Goal: Check status: Check status

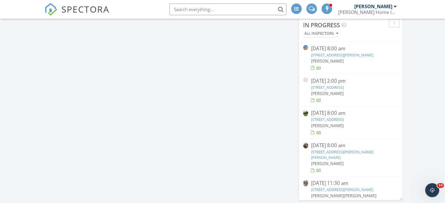
scroll to position [273, 0]
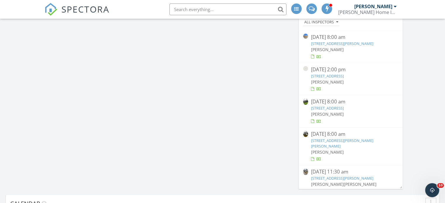
click at [330, 107] on link "100 Hab Tower Pl, Cary, NC 27513" at bounding box center [327, 108] width 33 height 5
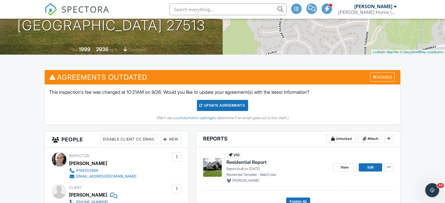
scroll to position [117, 0]
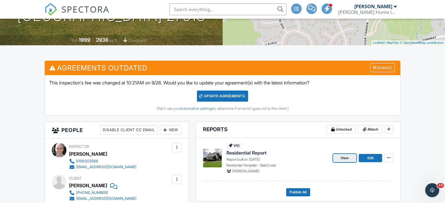
click at [336, 157] on link "View" at bounding box center [344, 158] width 23 height 8
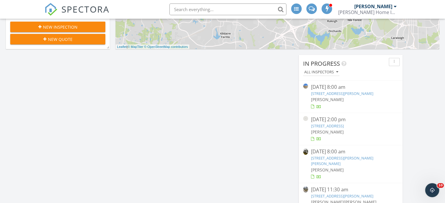
scroll to position [234, 0]
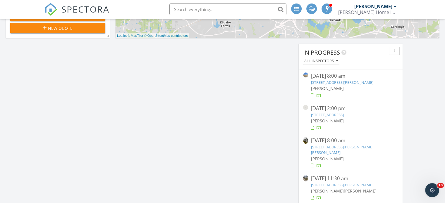
click at [332, 145] on link "1584 Rhodes Pond St, Wendell, NC 27591" at bounding box center [342, 150] width 62 height 11
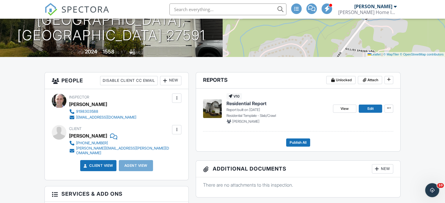
scroll to position [117, 0]
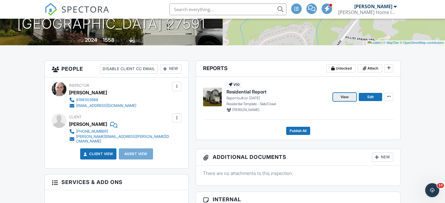
click at [346, 93] on link "View" at bounding box center [344, 97] width 23 height 8
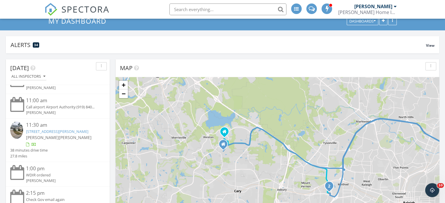
scroll to position [39, 0]
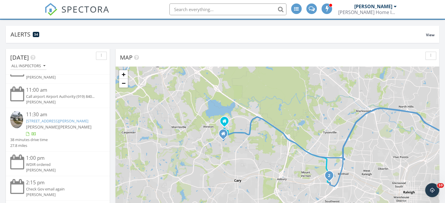
click at [50, 119] on link "[STREET_ADDRESS][PERSON_NAME]" at bounding box center [57, 121] width 62 height 5
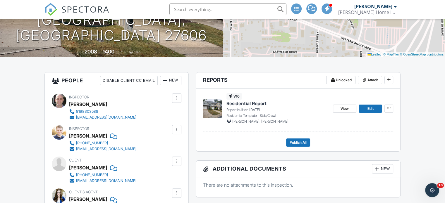
scroll to position [117, 0]
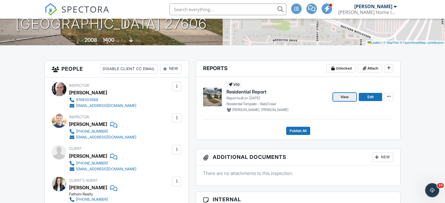
click at [351, 97] on link "View" at bounding box center [344, 97] width 23 height 8
